Goal: Task Accomplishment & Management: Use online tool/utility

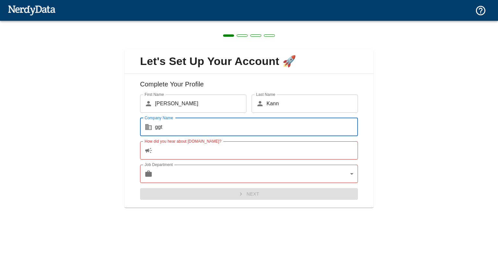
type input "ggt"
click at [179, 152] on input "How did you hear about [DOMAIN_NAME]?" at bounding box center [256, 150] width 203 height 18
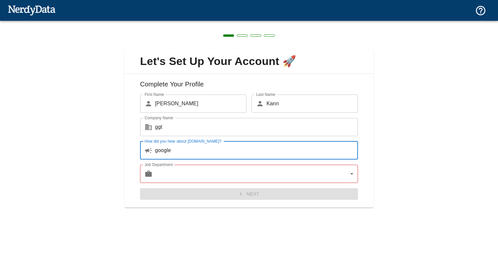
type input "google"
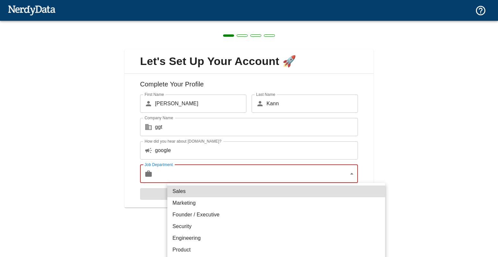
click at [172, 23] on body "Technologies Domains Pricing Products Create a Report Create a list of websites…" at bounding box center [249, 11] width 498 height 23
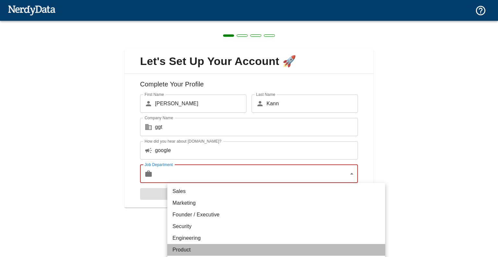
click at [187, 249] on li "Product" at bounding box center [276, 250] width 218 height 12
type input "product"
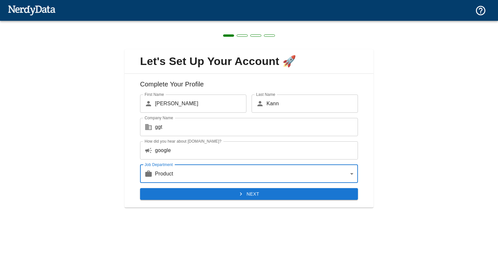
click at [264, 197] on button "Next" at bounding box center [249, 194] width 218 height 12
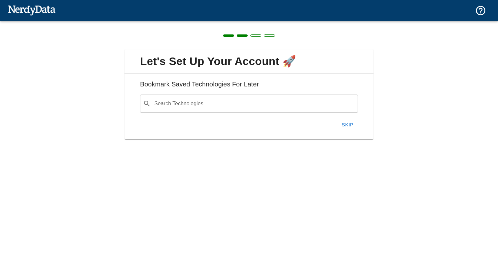
click at [192, 104] on div "Search Technologies ​ Search Technologies" at bounding box center [249, 103] width 218 height 18
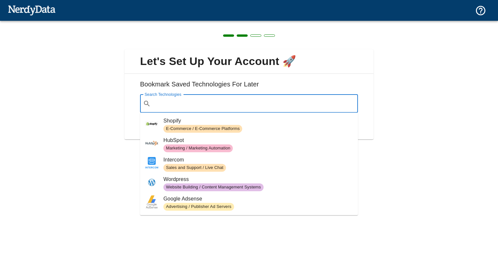
click at [188, 142] on span "HubSpot" at bounding box center [258, 140] width 189 height 8
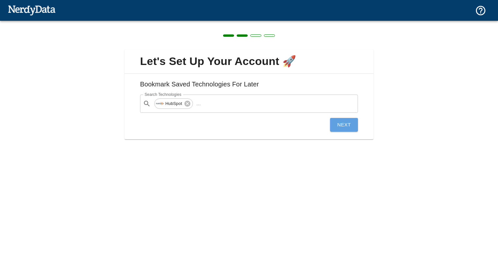
click at [347, 126] on button "Next" at bounding box center [344, 125] width 28 height 14
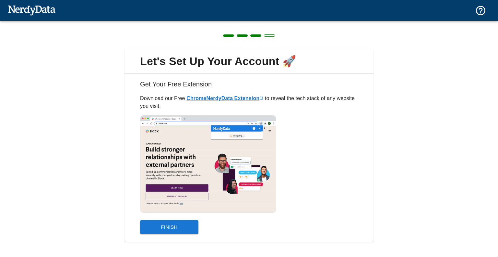
click at [196, 225] on button "Finish" at bounding box center [169, 227] width 58 height 14
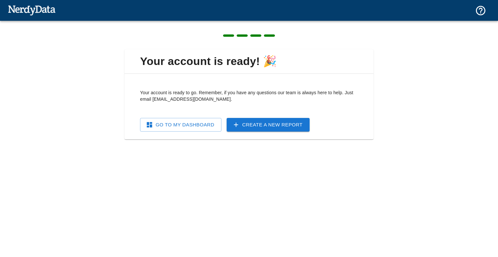
click at [254, 127] on link "Create a New Report" at bounding box center [268, 125] width 83 height 14
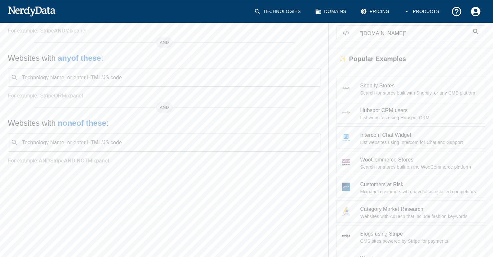
scroll to position [65, 0]
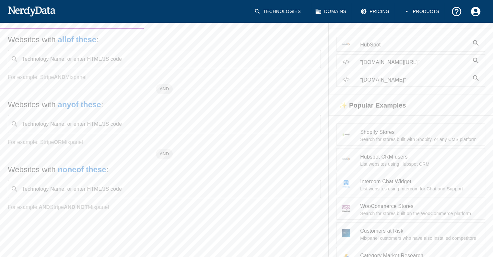
click at [476, 58] on icon at bounding box center [476, 61] width 6 height 6
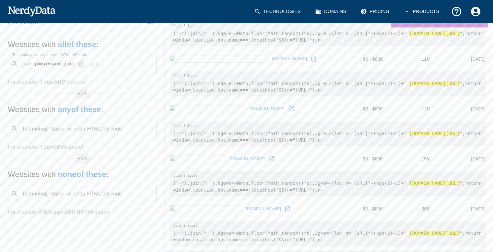
scroll to position [130, 0]
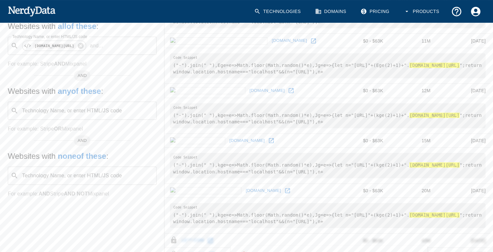
click at [390, 124] on pre "("-").join(" "),kge=e=>Math.floor(Math.random()*e),Jg=e=>{let n="[URL]"+(kge(2)…" at bounding box center [328, 115] width 316 height 25
drag, startPoint x: 384, startPoint y: 122, endPoint x: 174, endPoint y: 116, distance: 210.0
click at [174, 116] on pre "("-").join(" "),kge=e=>Math.floor(Math.random()*e),Jg=e=>{let n="[URL]"+(kge(2)…" at bounding box center [328, 115] width 316 height 25
drag, startPoint x: 189, startPoint y: 113, endPoint x: 336, endPoint y: 120, distance: 147.5
click at [311, 96] on tr "[DOMAIN_NAME] $0 - $63K 12M [DATE]" at bounding box center [328, 90] width 326 height 14
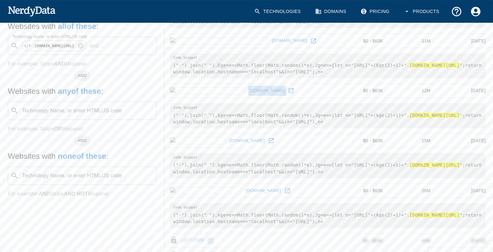
click at [248, 89] on link "[DOMAIN_NAME]" at bounding box center [267, 91] width 39 height 10
click at [390, 127] on pre "("-").join(" "),kge=e=>Math.floor(Math.random()*e),Jg=e=>{let n="[URL]"+(kge(2)…" at bounding box center [328, 115] width 316 height 25
drag, startPoint x: 386, startPoint y: 123, endPoint x: 163, endPoint y: 109, distance: 223.7
click at [163, 109] on div "Search Filters Edit Search Websites with all of these : Technology Name, or ent…" at bounding box center [246, 191] width 493 height 440
click at [396, 123] on pre "("-").join(" "),kge=e=>Math.floor(Math.random()*e),Jg=e=>{let n="[URL]"+(kge(2)…" at bounding box center [328, 115] width 316 height 25
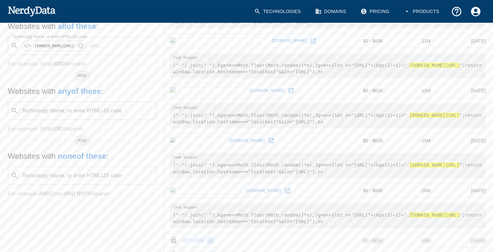
click at [411, 122] on pre "("-").join(" "),kge=e=>Math.floor(Math.random()*e),Jg=e=>{let n="[URL]"+(kge(2)…" at bounding box center [328, 115] width 316 height 25
drag, startPoint x: 384, startPoint y: 126, endPoint x: 170, endPoint y: 116, distance: 214.4
click at [170, 116] on pre "("-").join(" "),kge=e=>Math.floor(Math.random()*e),Jg=e=>{let n="[URL]"+(kge(2)…" at bounding box center [328, 115] width 316 height 25
copy pre "("-").join(" "),kge=e=>Math.floor(Math.random()*e),Jg=e=>{let n="[URL]"+(kge(2)…"
